Goal: Information Seeking & Learning: Learn about a topic

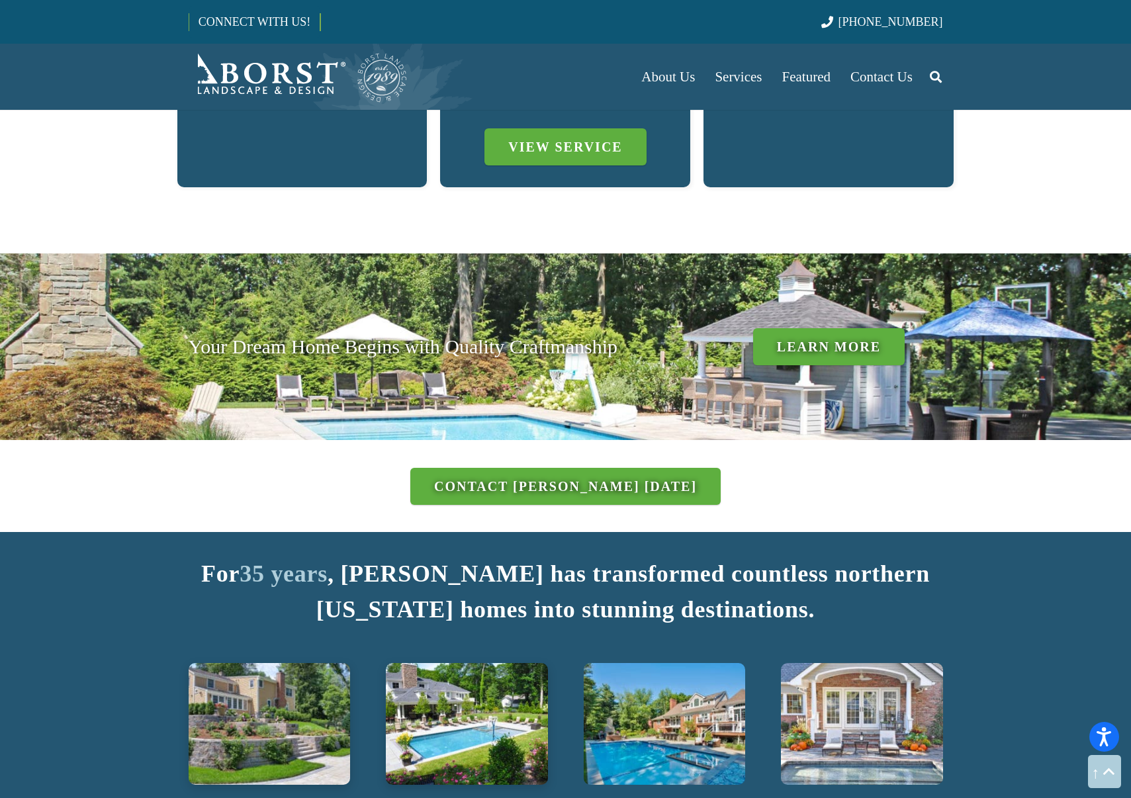
scroll to position [1523, 0]
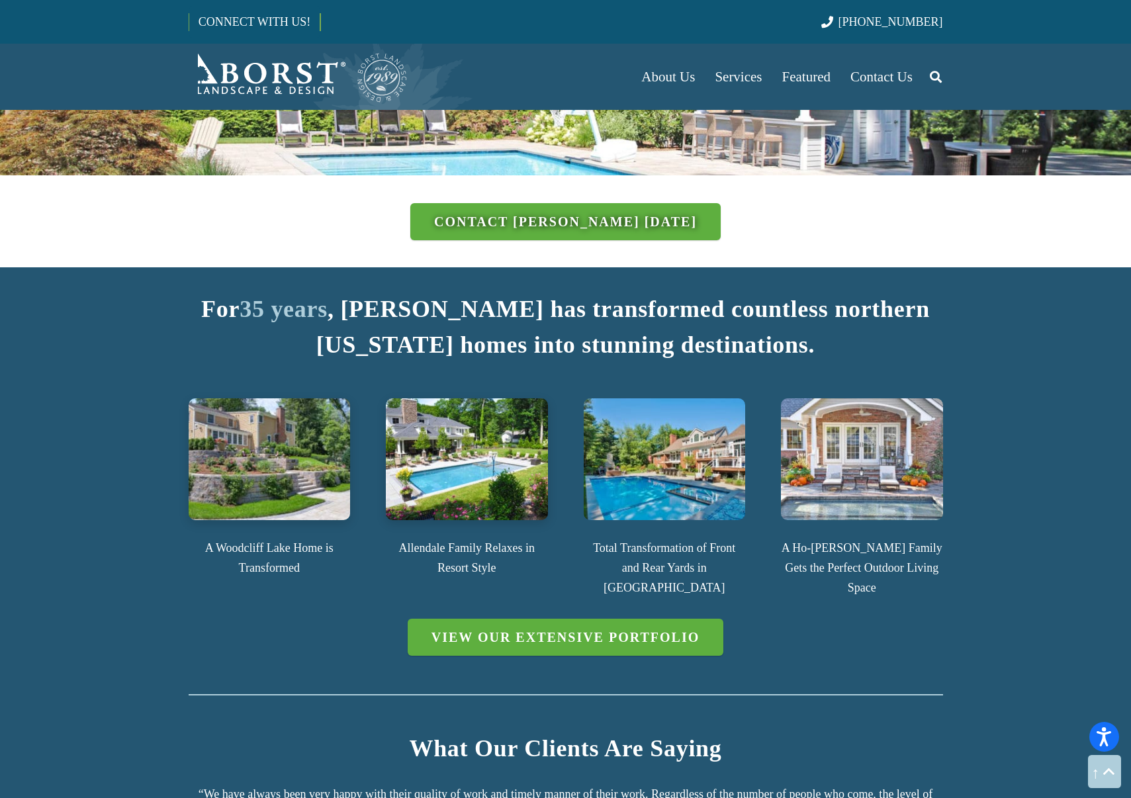
click at [459, 465] on img at bounding box center [467, 459] width 162 height 121
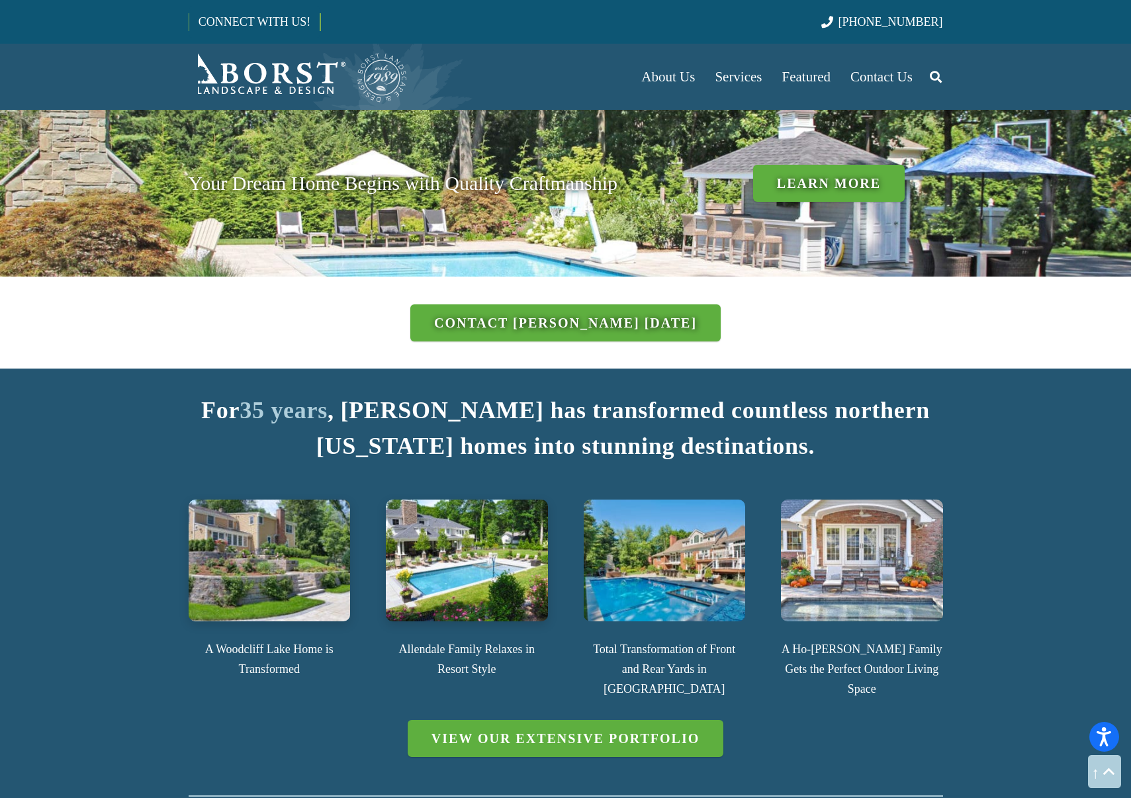
scroll to position [1444, 0]
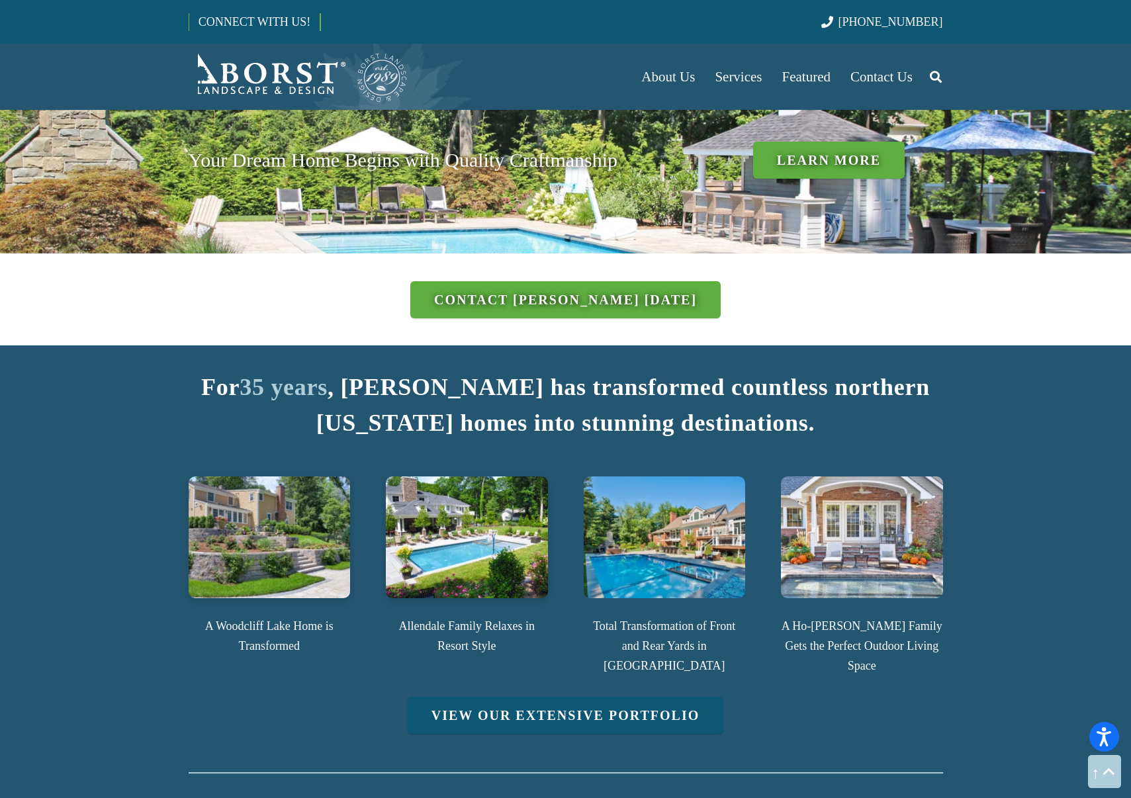
click at [508, 697] on link "View Our Extensive Portfolio" at bounding box center [566, 715] width 316 height 37
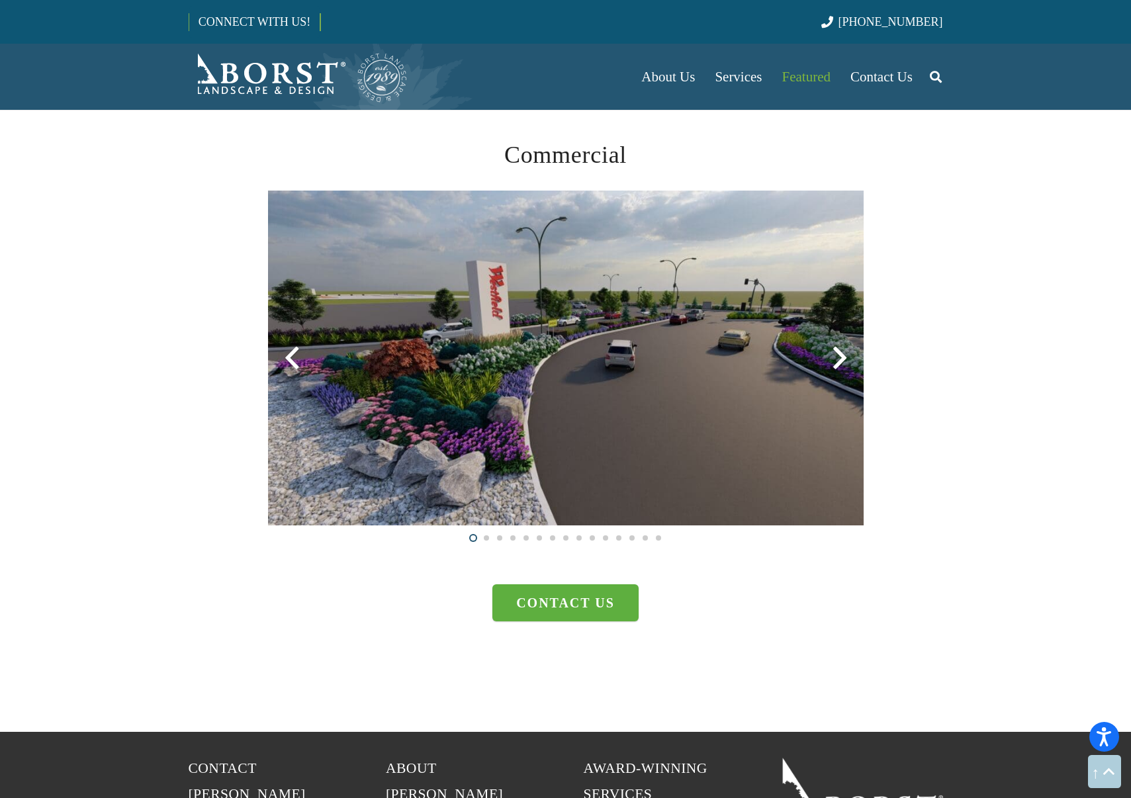
scroll to position [3310, 0]
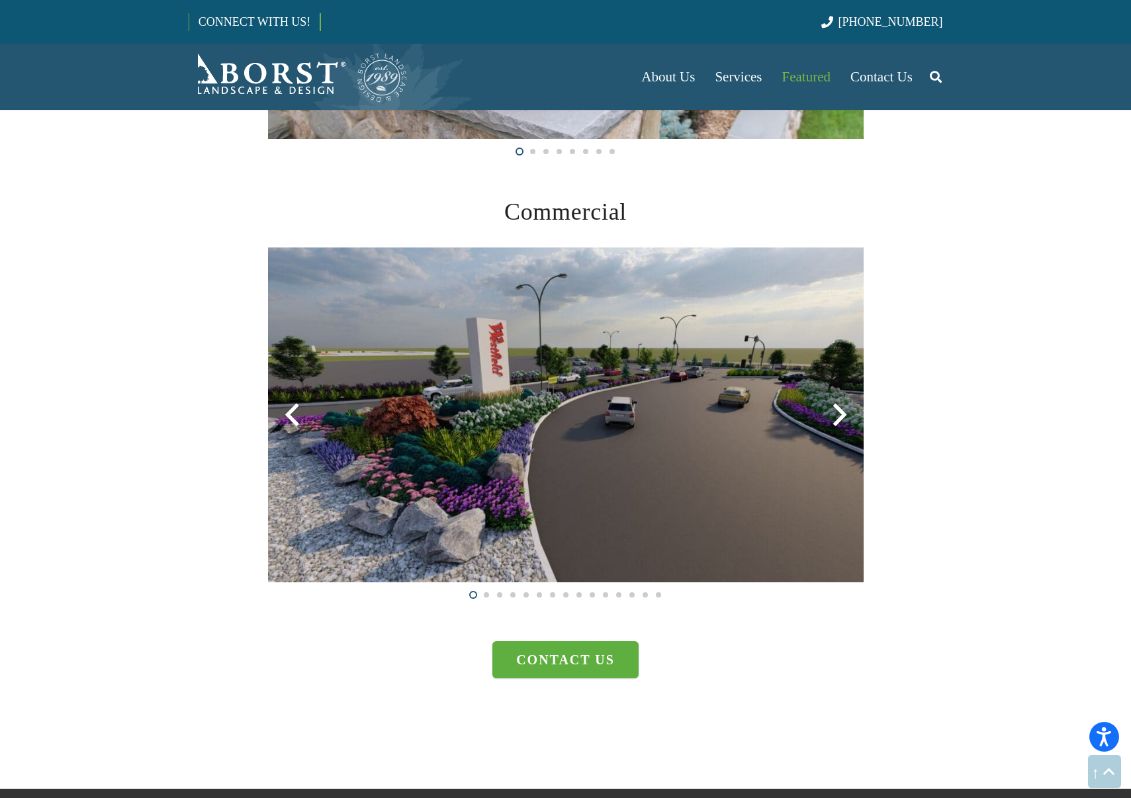
click at [504, 474] on img at bounding box center [566, 415] width 596 height 335
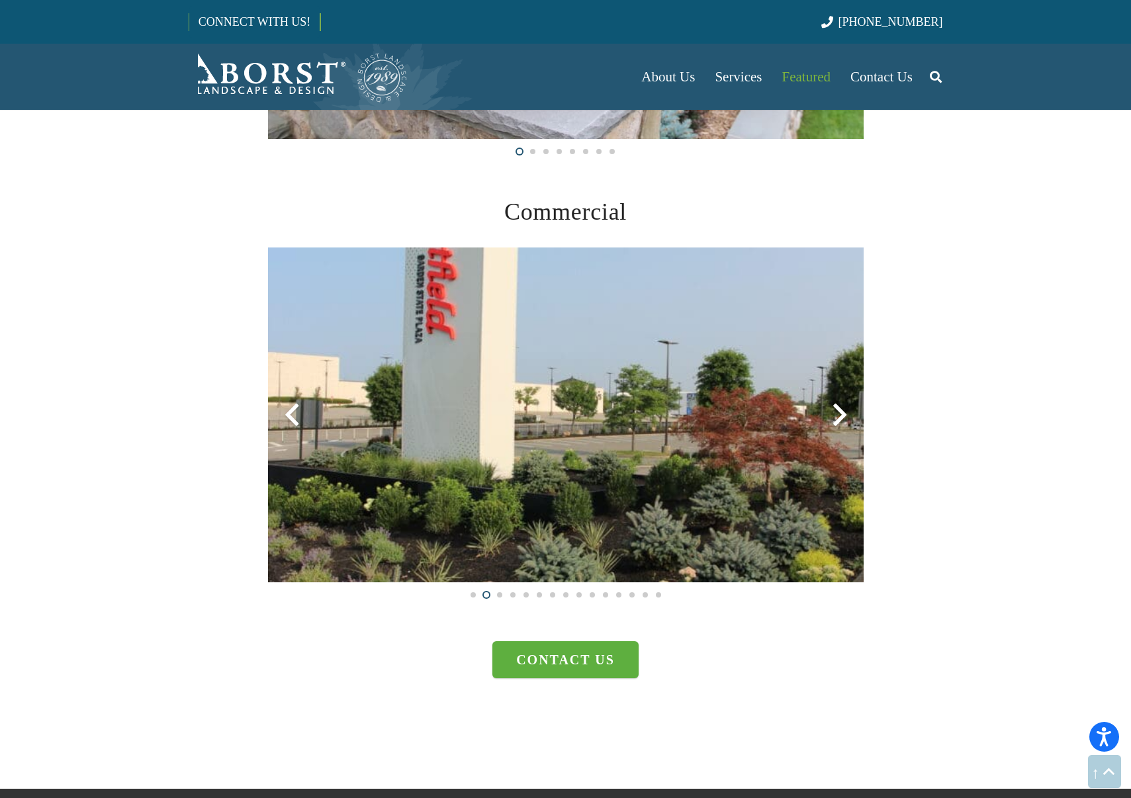
click at [504, 474] on img at bounding box center [566, 415] width 596 height 335
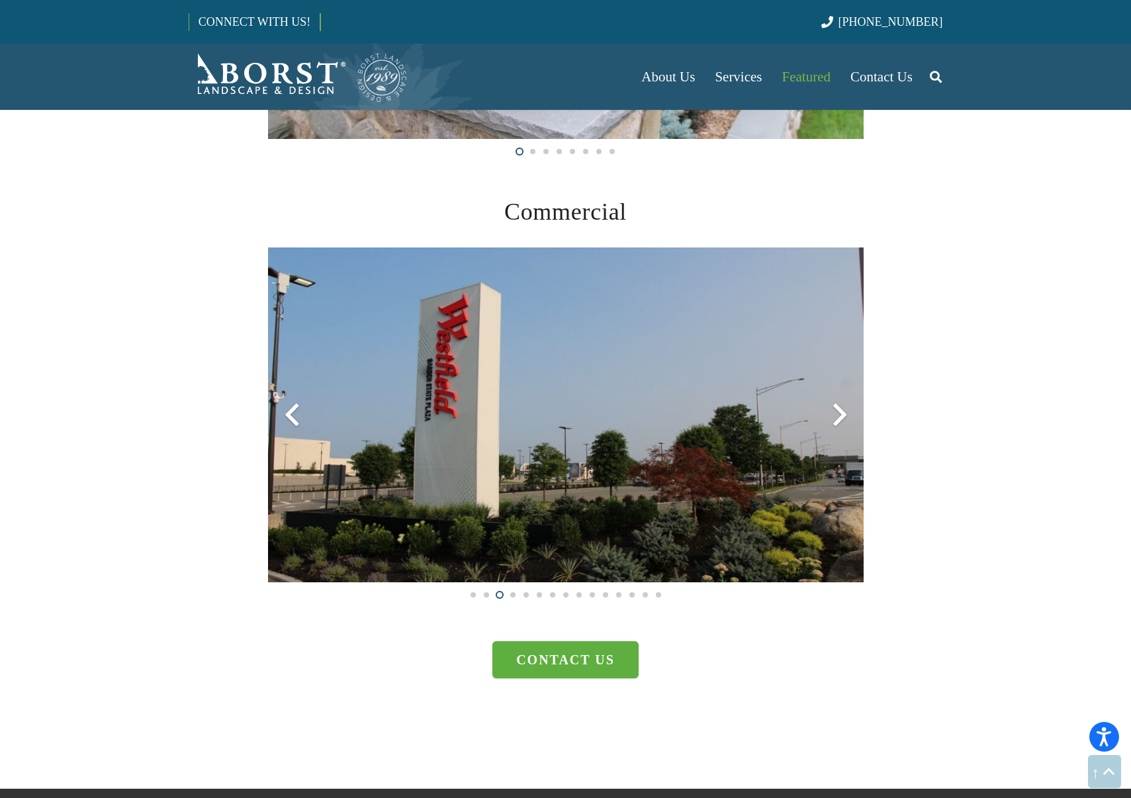
click at [504, 474] on img at bounding box center [566, 415] width 596 height 335
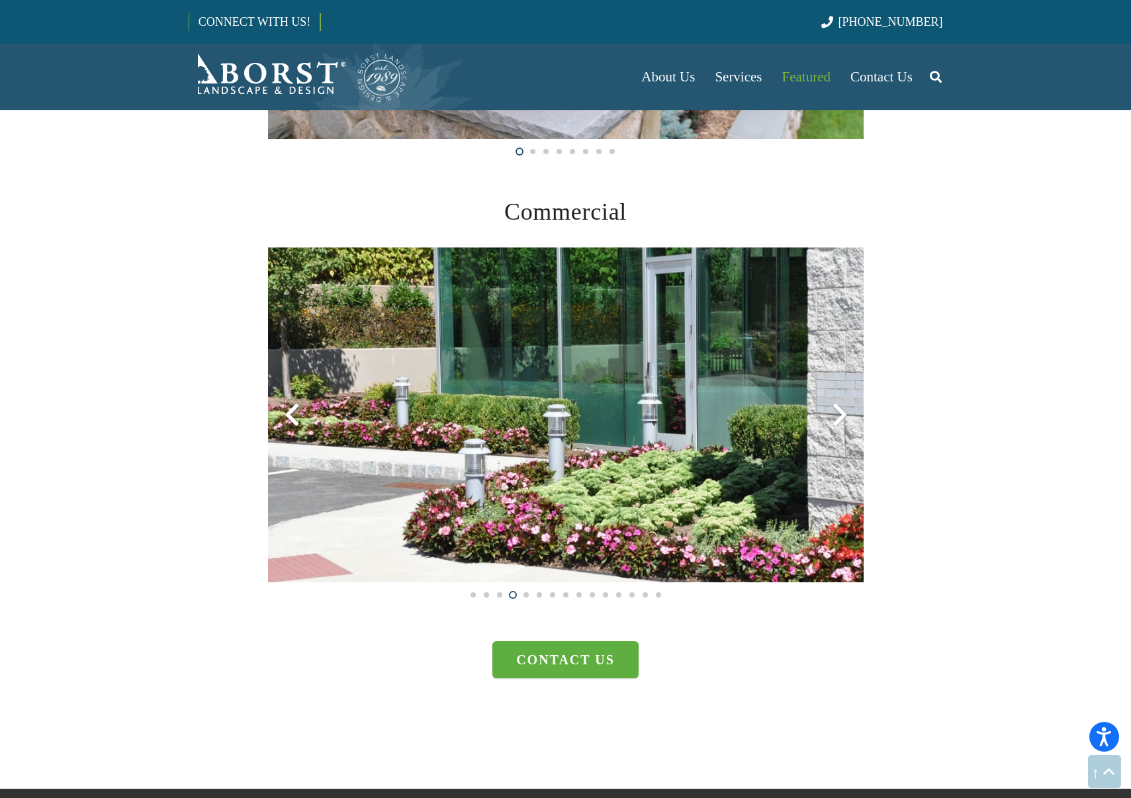
click at [504, 474] on img at bounding box center [566, 415] width 596 height 335
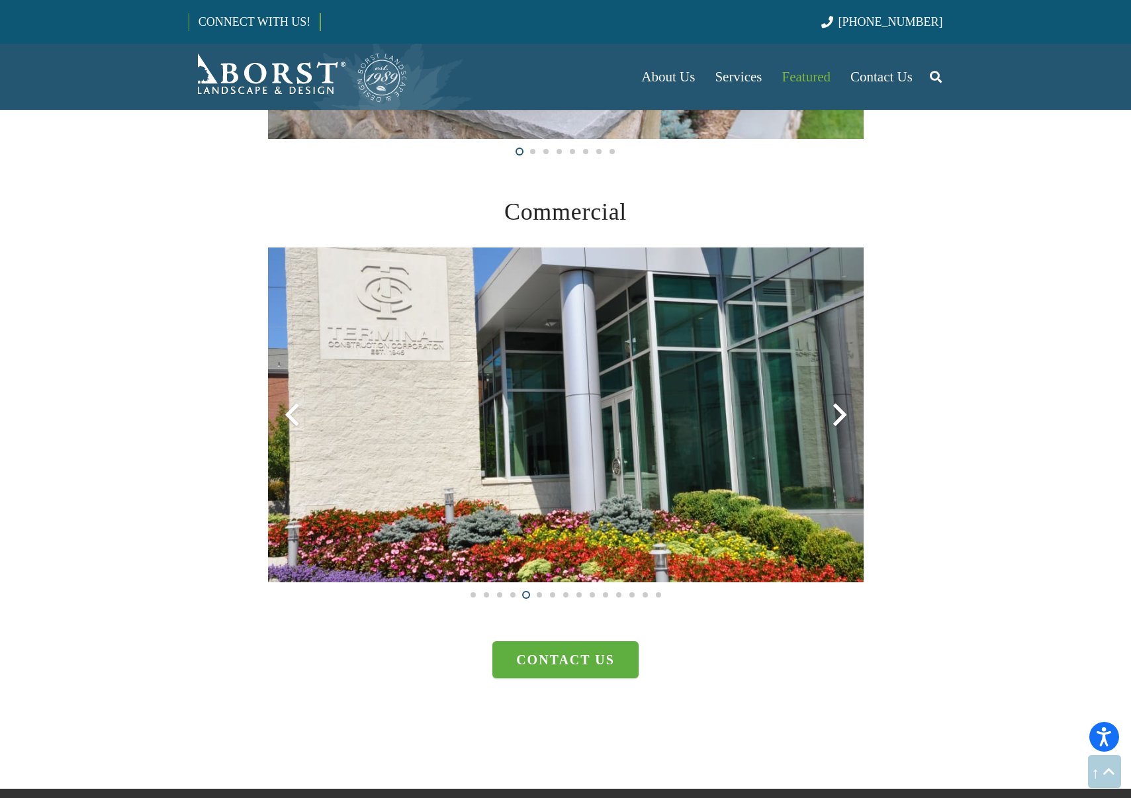
click at [504, 474] on img at bounding box center [566, 415] width 596 height 335
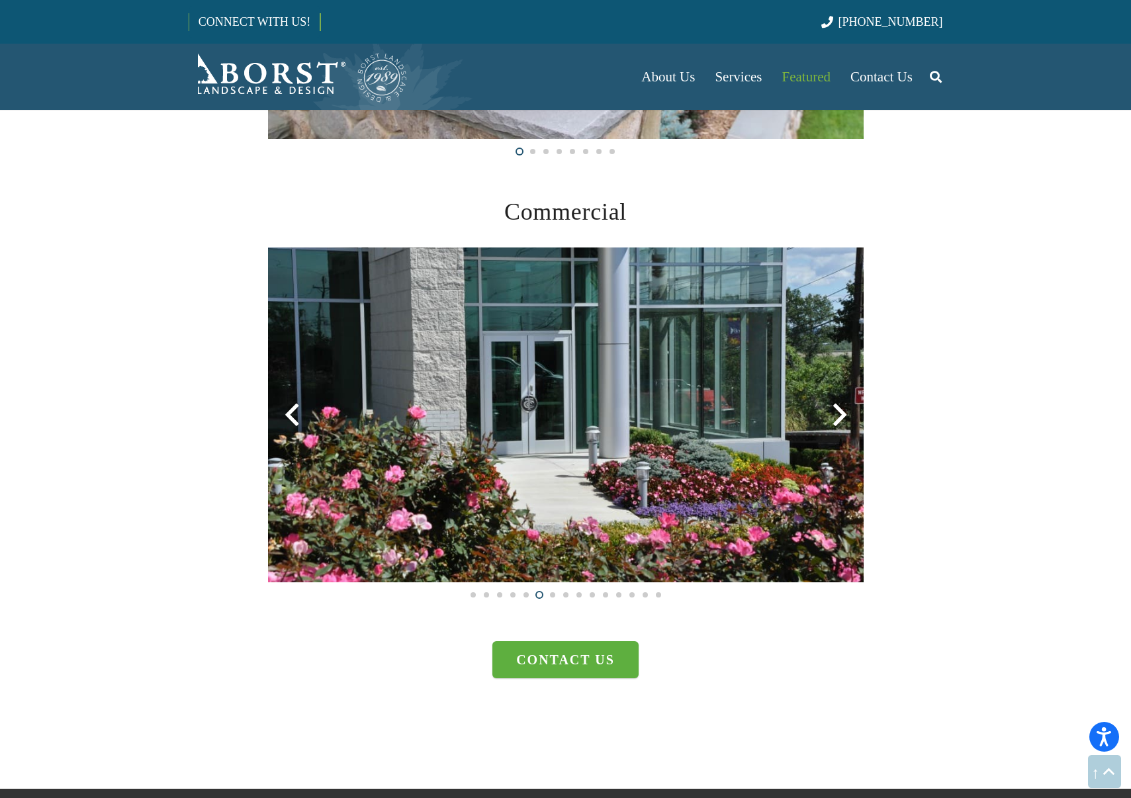
click at [504, 474] on img at bounding box center [566, 415] width 596 height 335
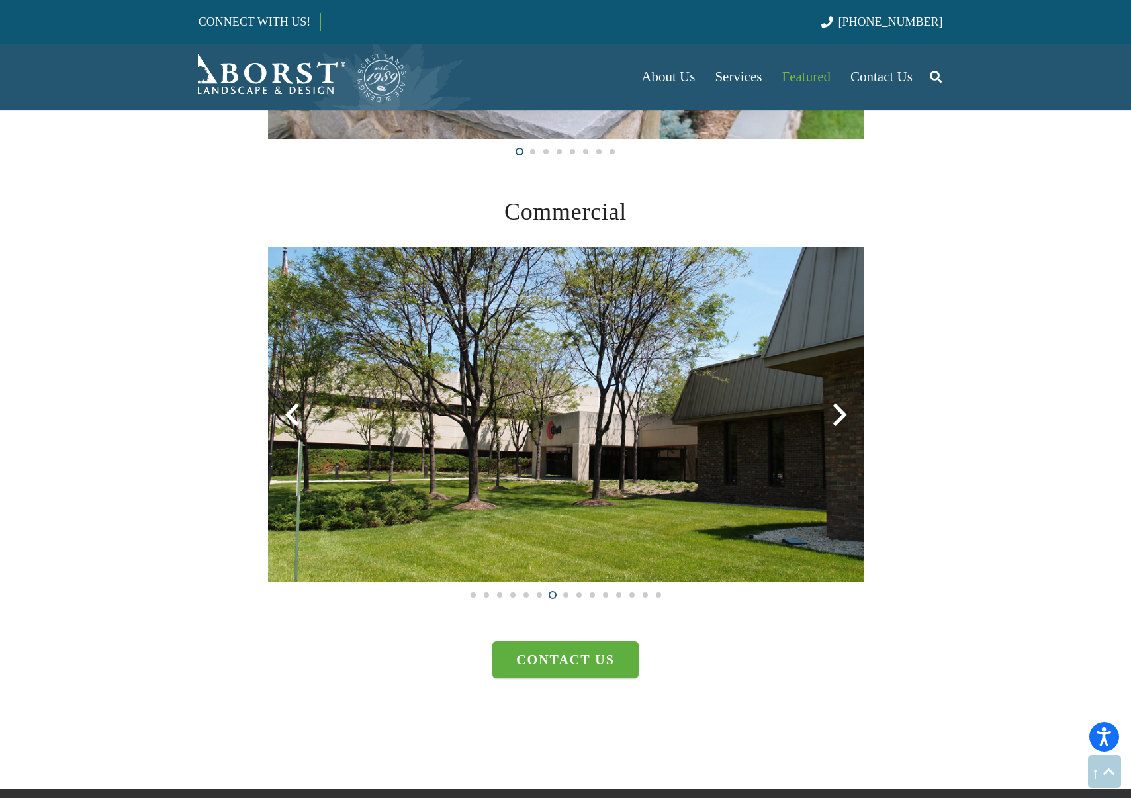
click at [504, 474] on img at bounding box center [566, 415] width 596 height 335
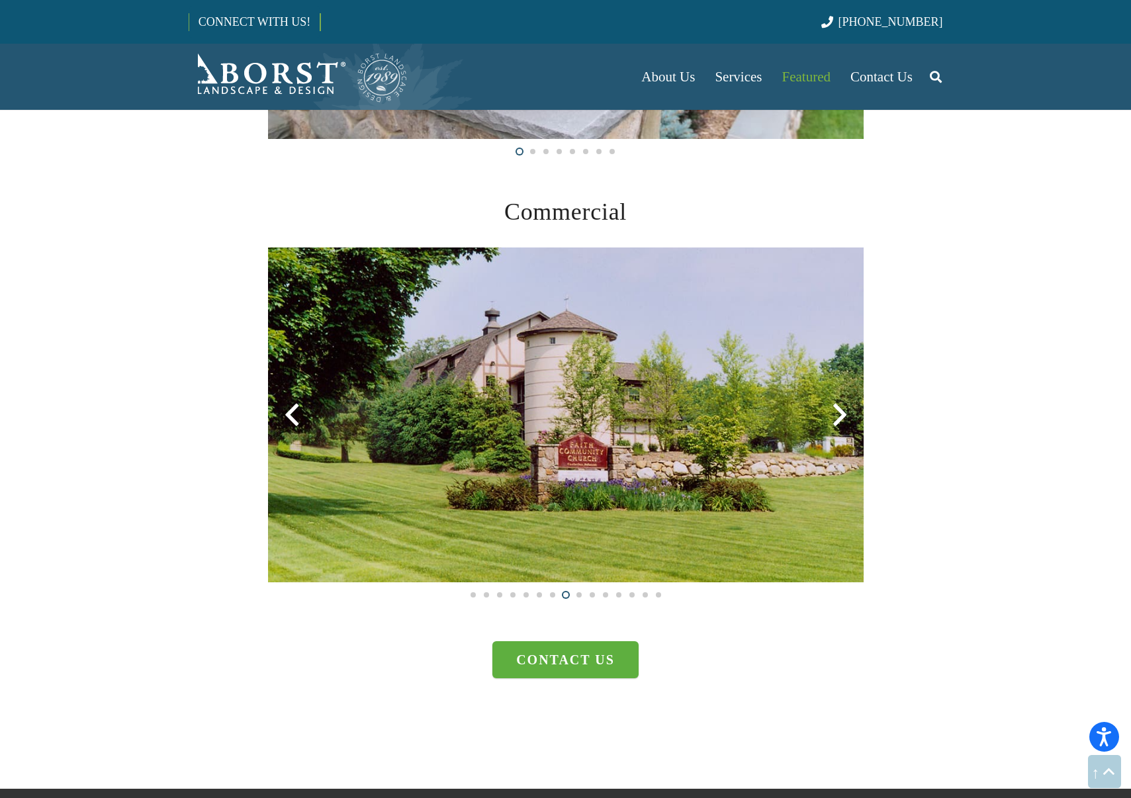
click at [504, 474] on img at bounding box center [566, 415] width 596 height 335
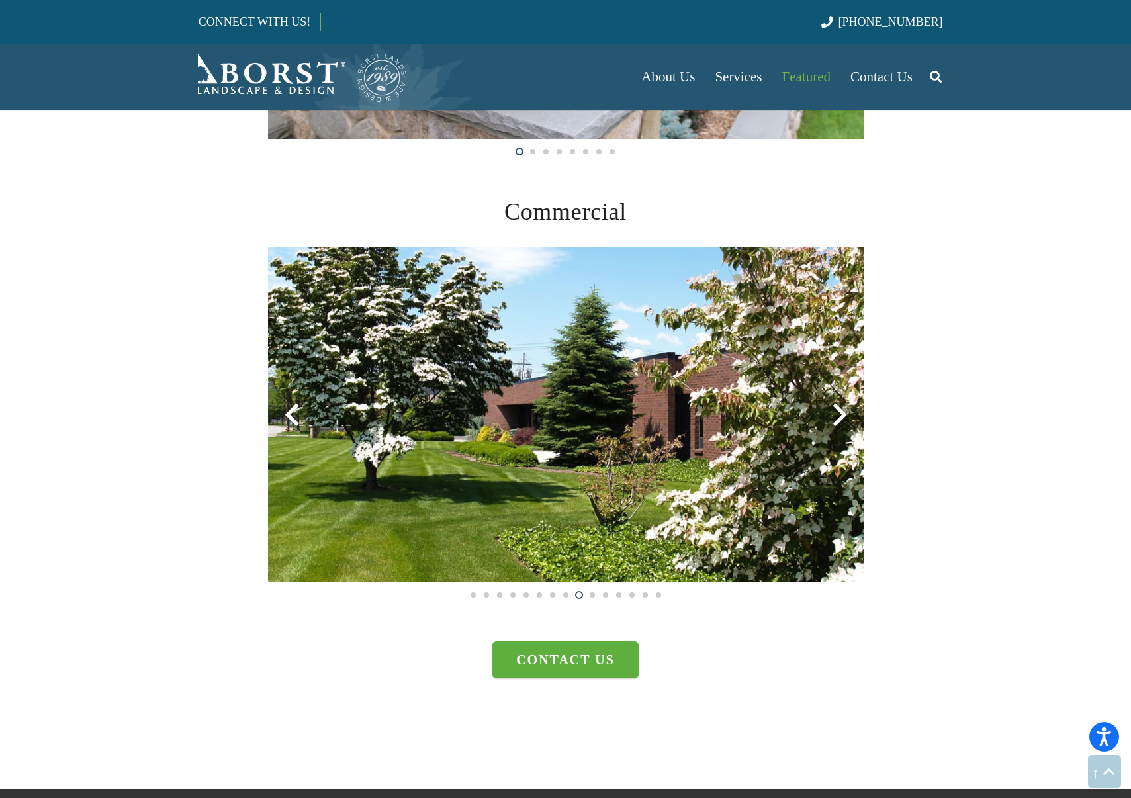
click at [504, 474] on img at bounding box center [566, 415] width 596 height 335
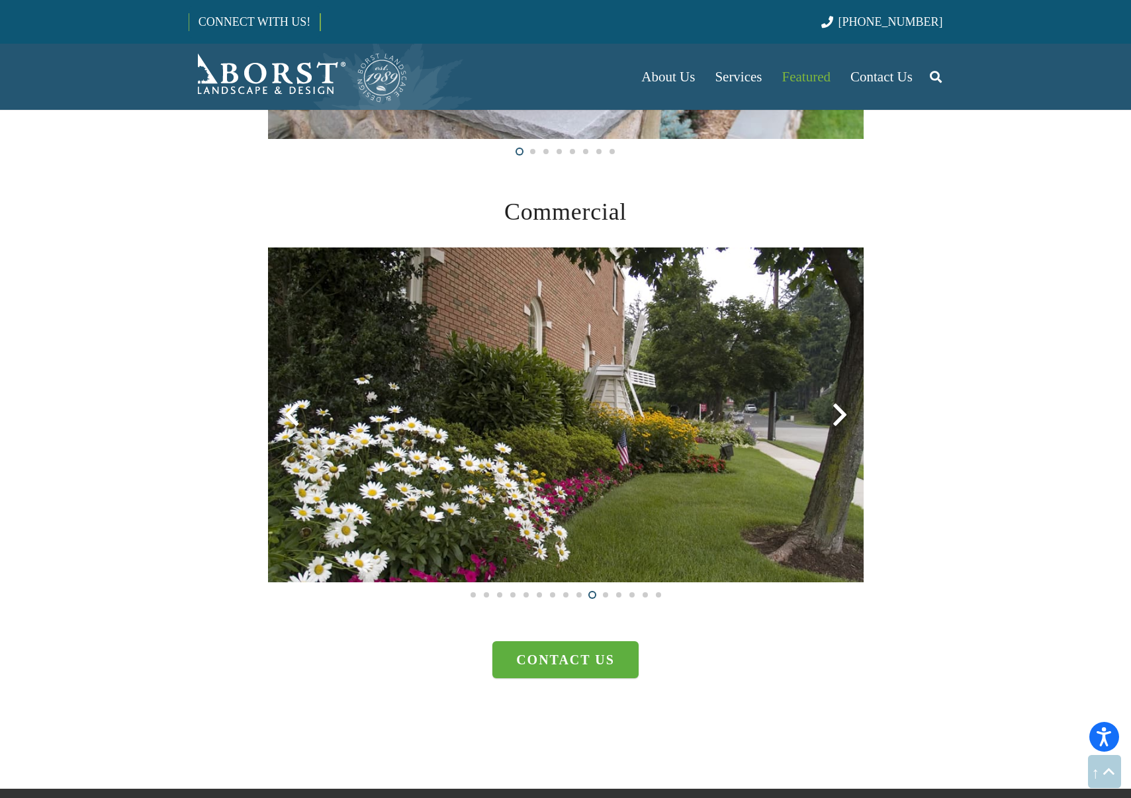
click at [504, 474] on img at bounding box center [566, 415] width 596 height 335
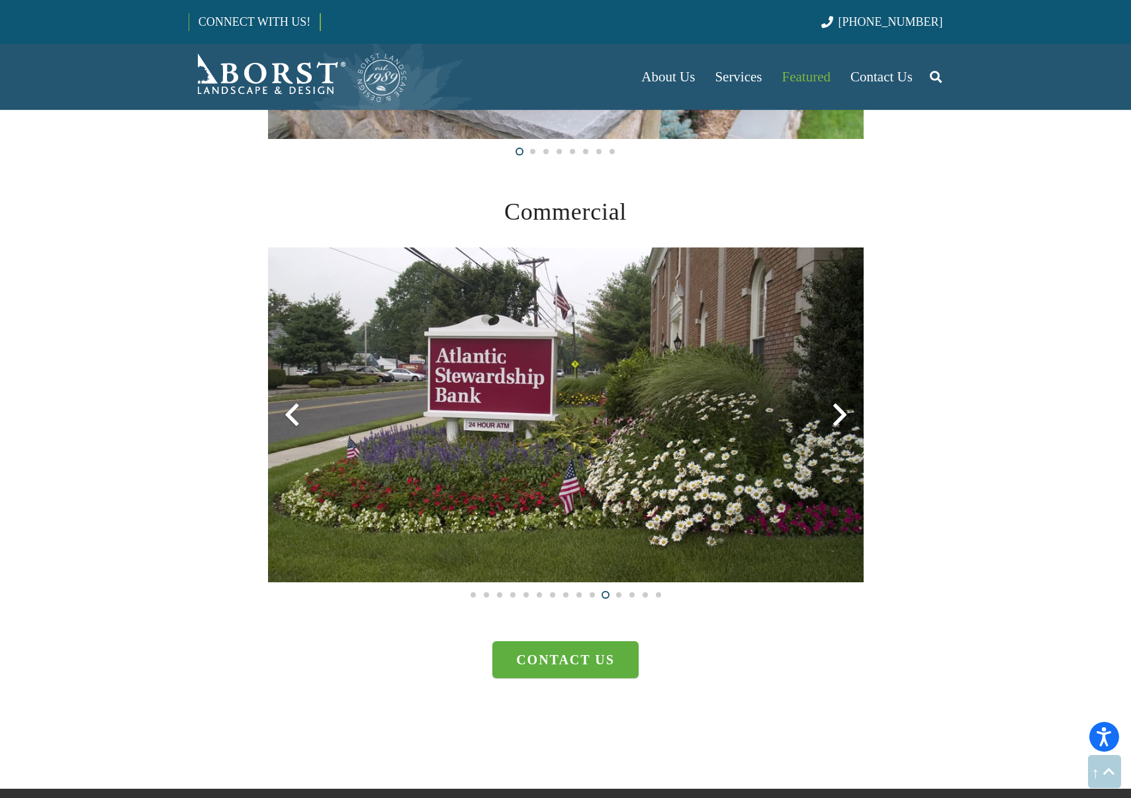
click at [504, 474] on img at bounding box center [566, 415] width 596 height 335
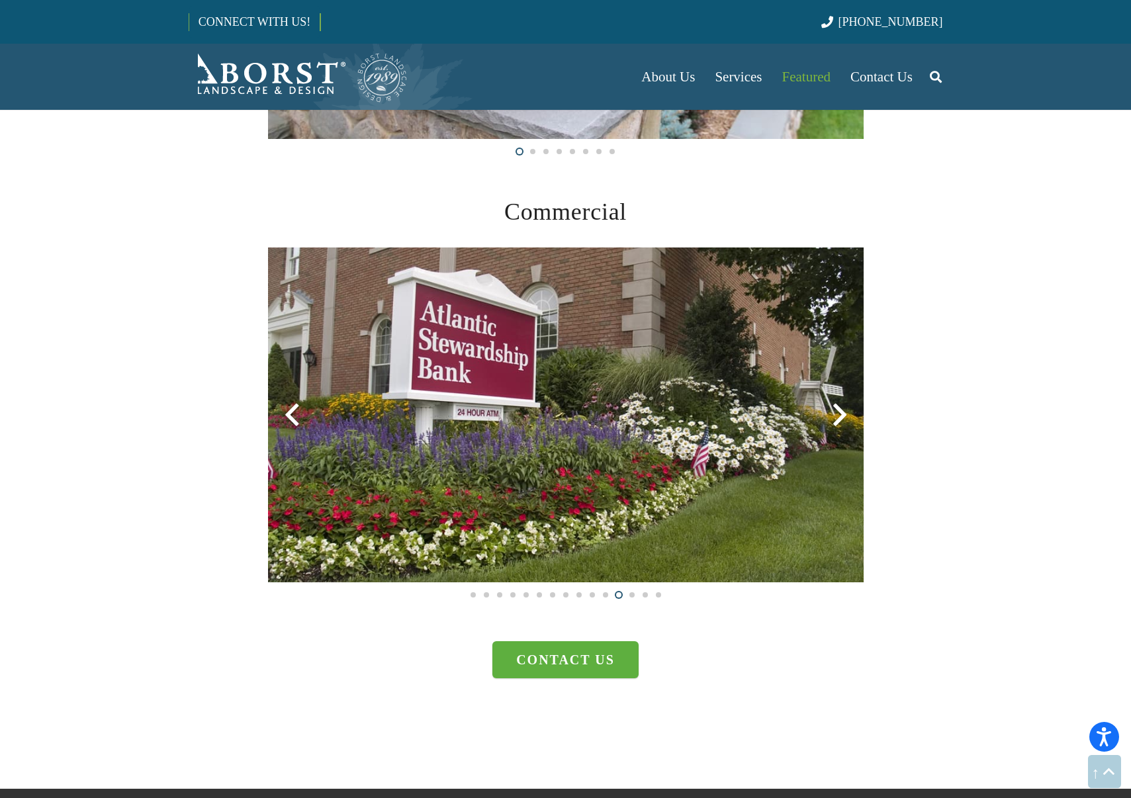
click at [504, 474] on img at bounding box center [566, 415] width 596 height 335
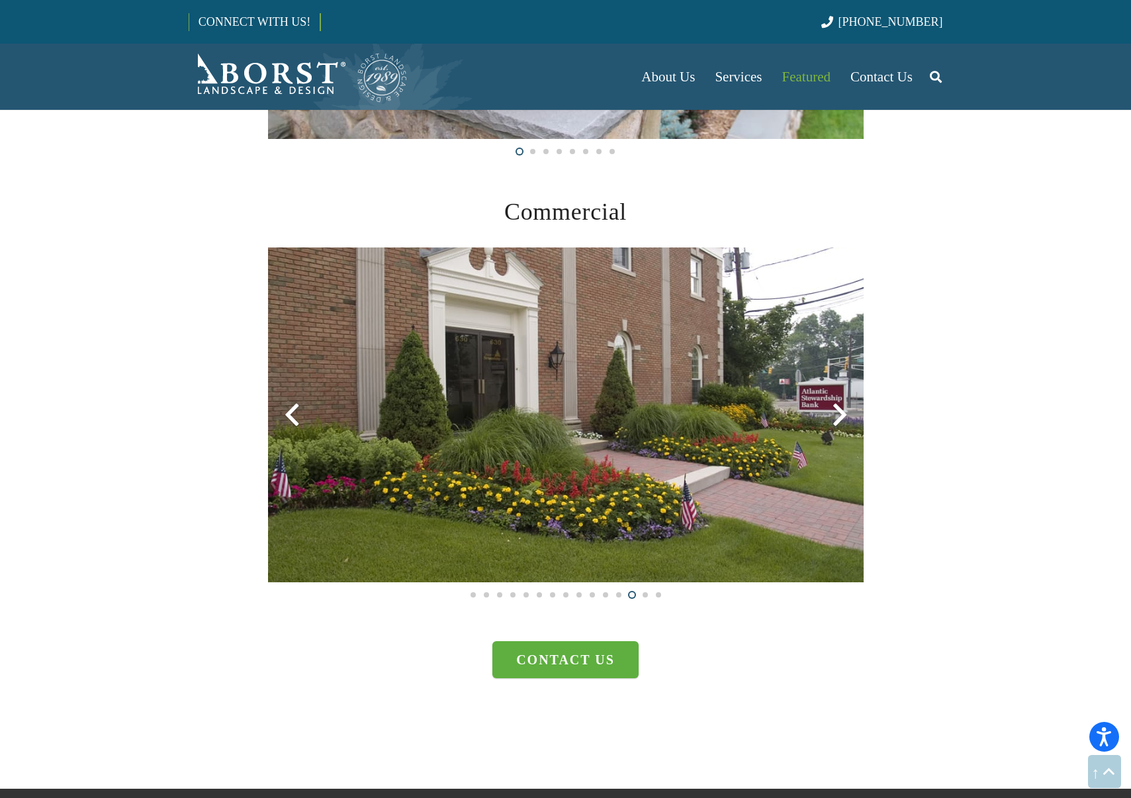
click at [504, 474] on img at bounding box center [566, 415] width 596 height 335
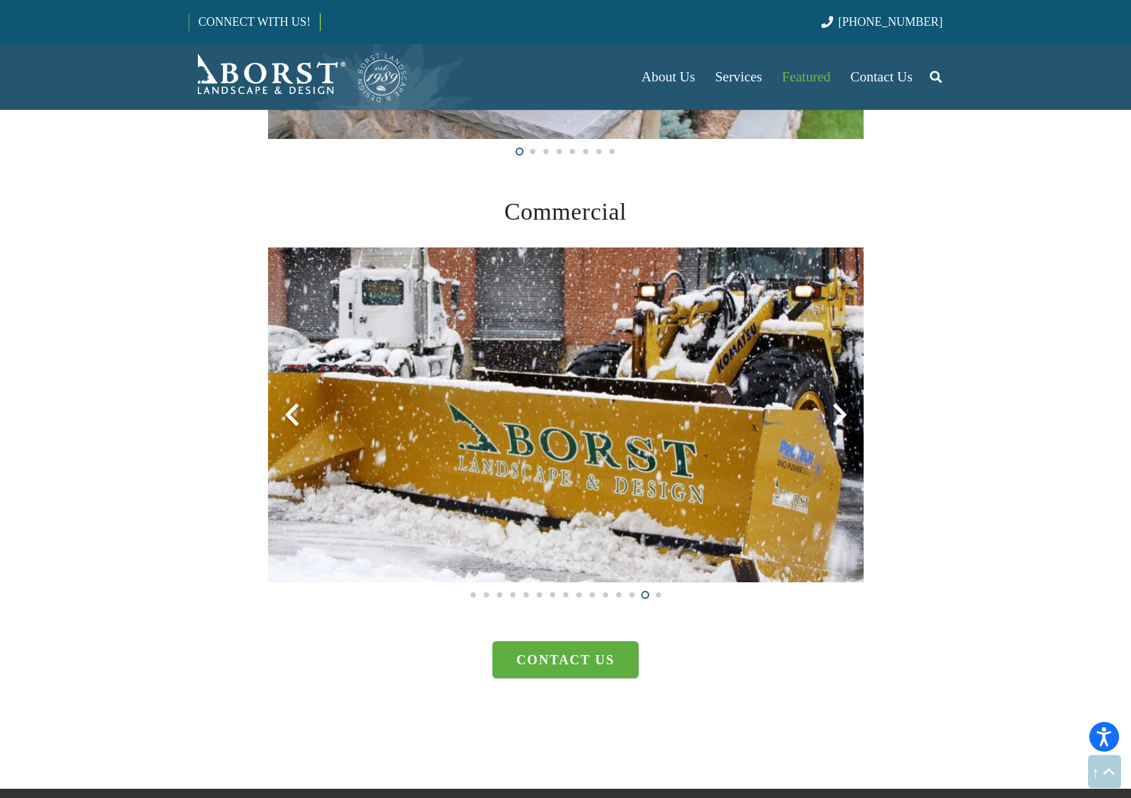
click at [504, 474] on img at bounding box center [566, 415] width 596 height 335
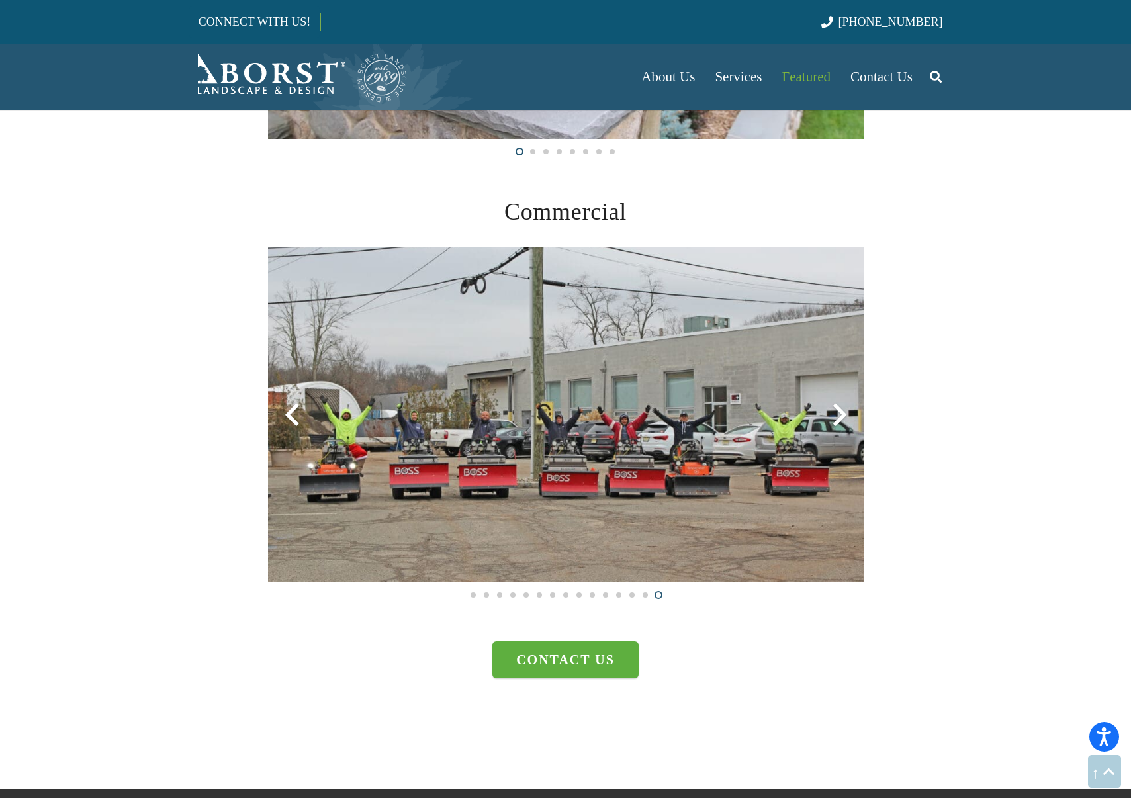
click at [541, 512] on img at bounding box center [566, 415] width 596 height 335
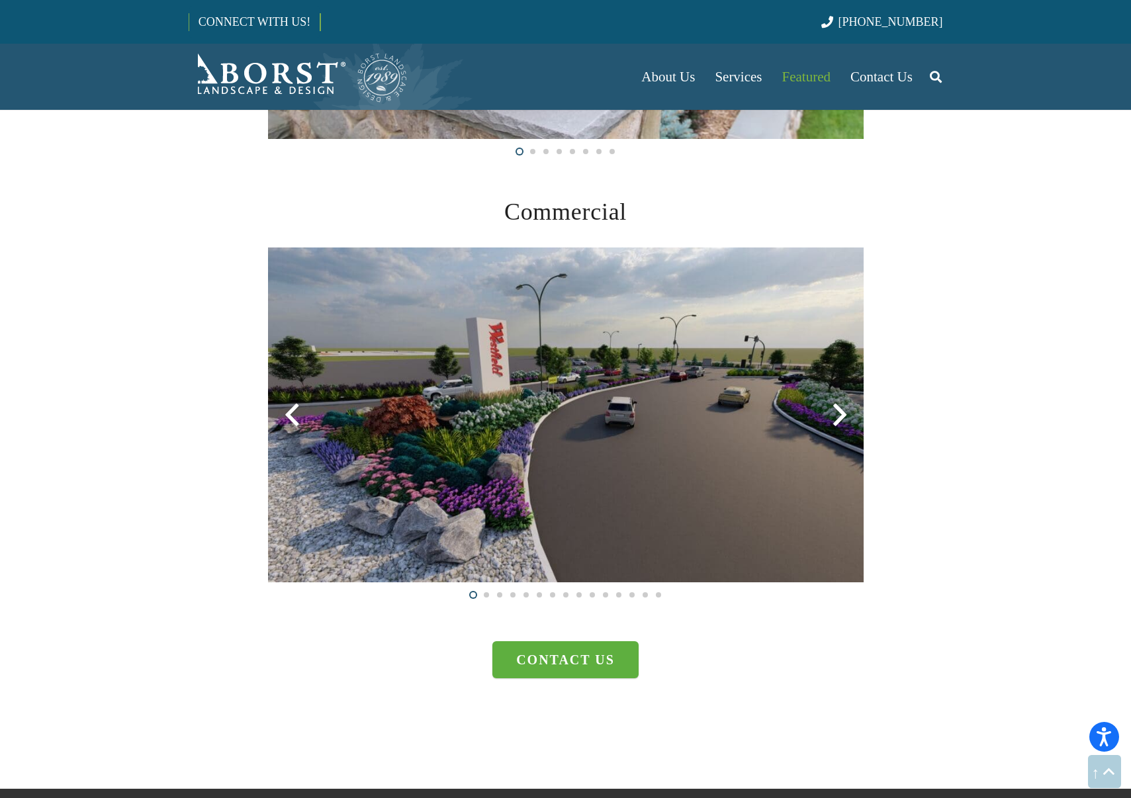
click at [541, 512] on img at bounding box center [566, 415] width 596 height 335
